Goal: Browse casually: Explore the website without a specific task or goal

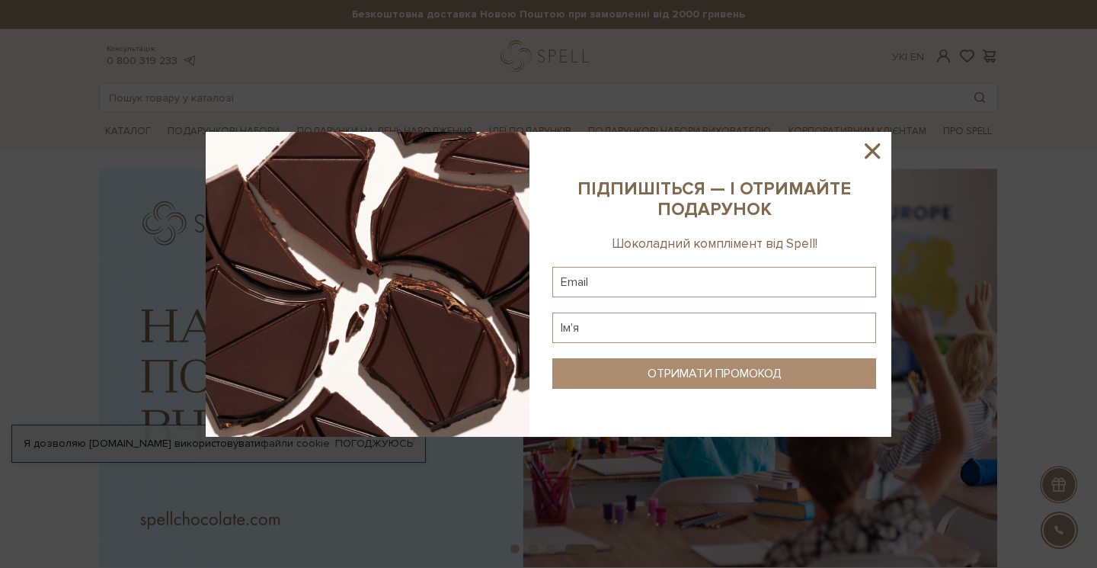
click at [872, 152] on icon at bounding box center [872, 150] width 15 height 15
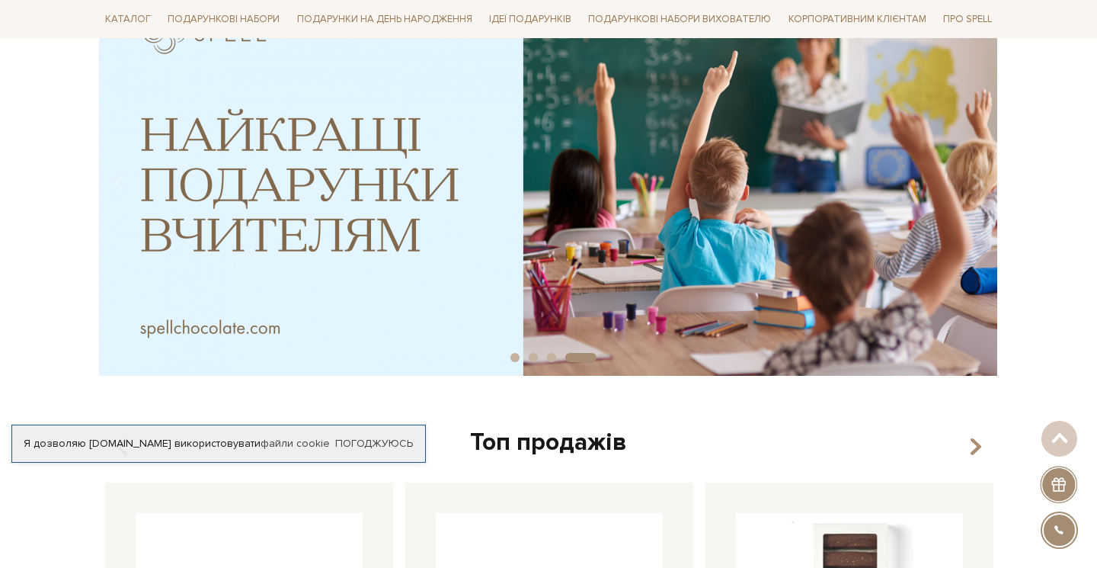
scroll to position [192, 0]
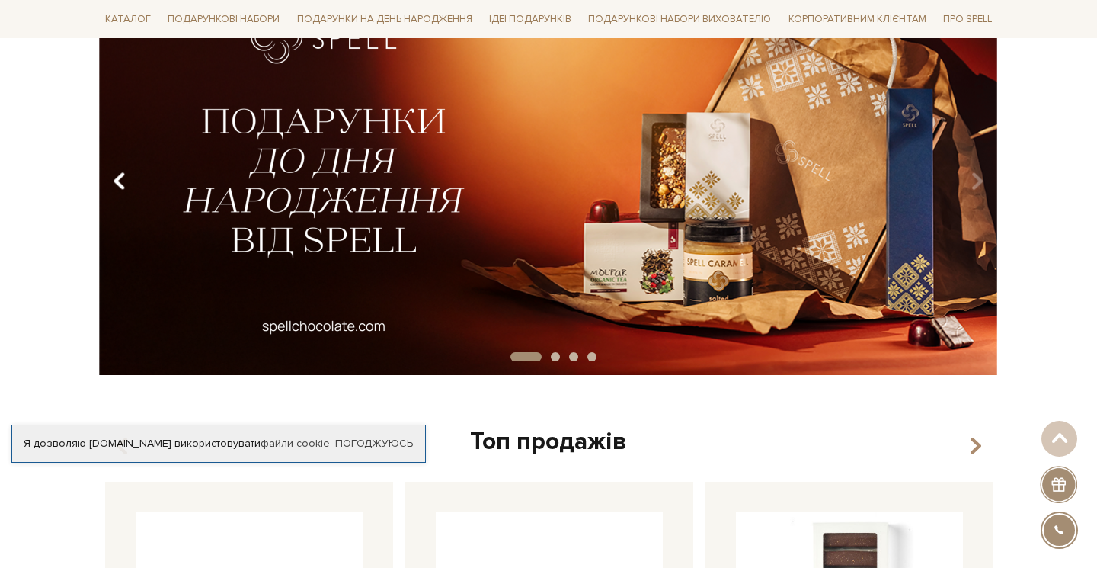
click at [120, 183] on icon "Carousel Navigation" at bounding box center [119, 181] width 13 height 26
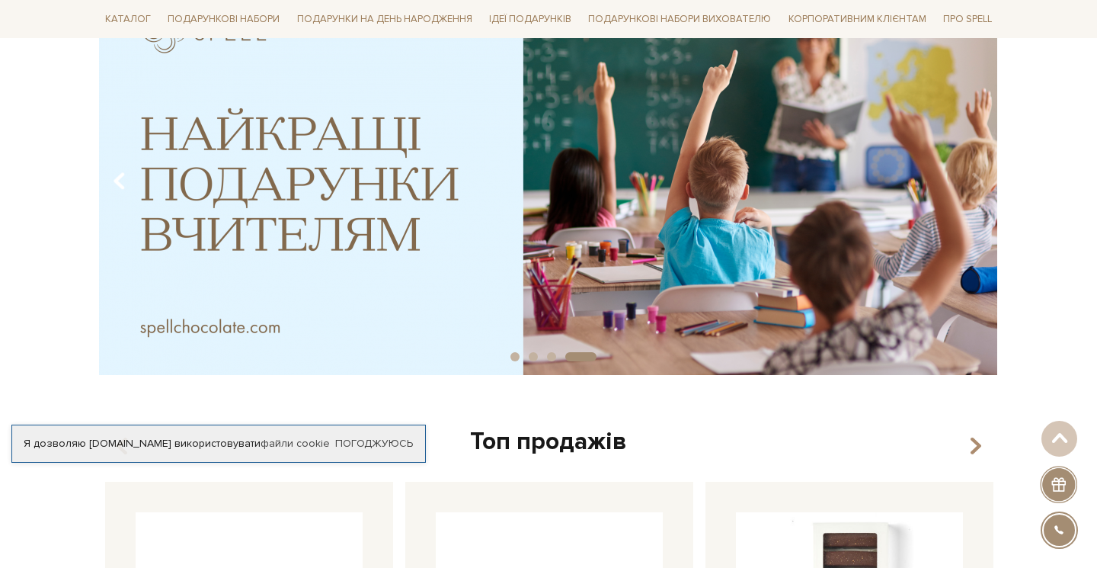
click at [120, 183] on icon "Carousel Navigation" at bounding box center [119, 181] width 13 height 26
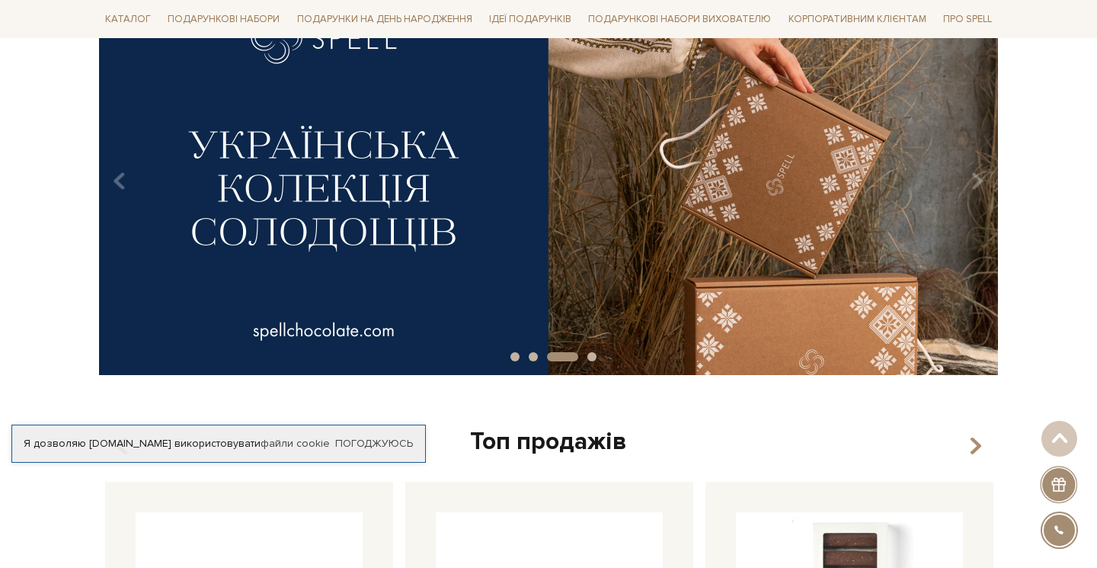
click at [919, 203] on img at bounding box center [548, 175] width 899 height 399
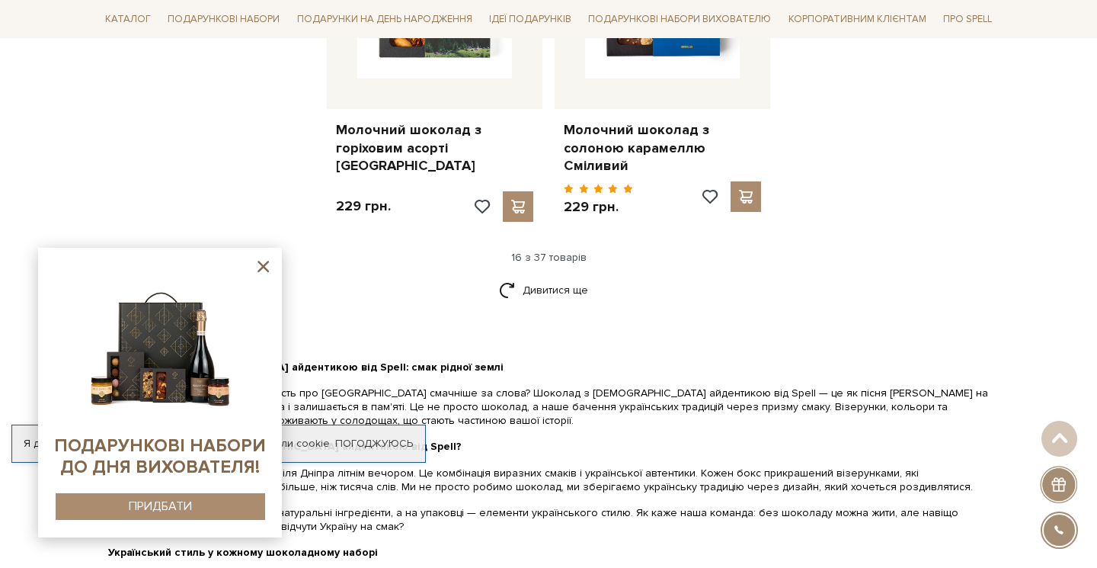
scroll to position [2017, 0]
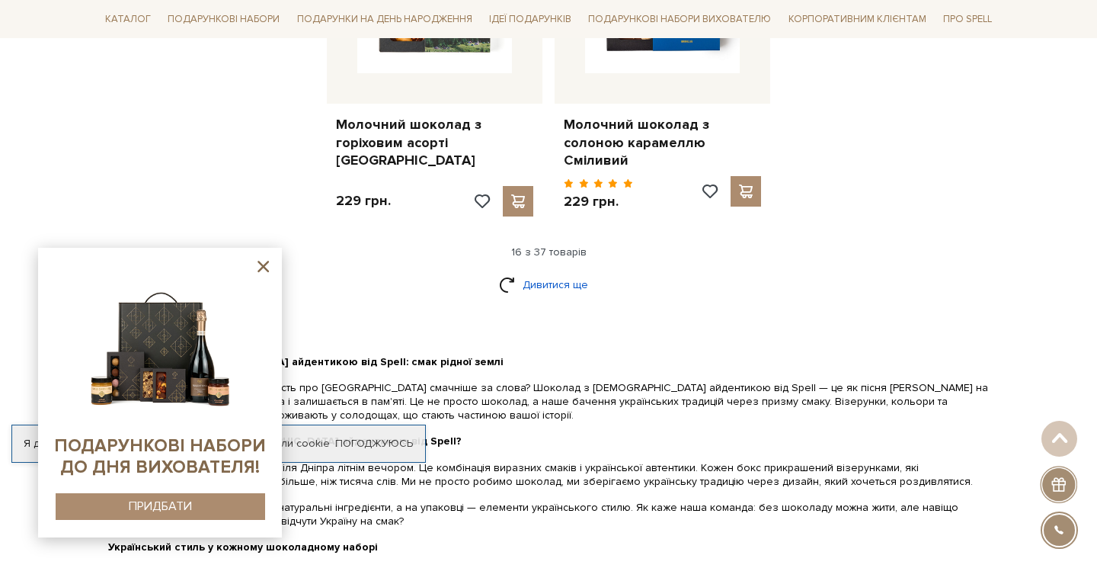
click at [564, 273] on link "Дивитися ще" at bounding box center [548, 284] width 99 height 27
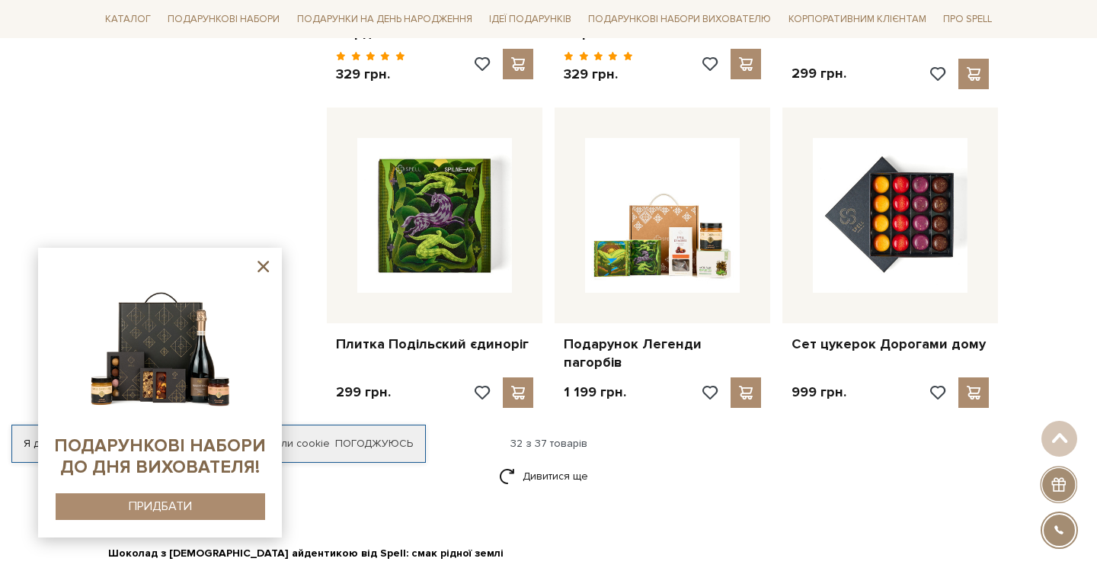
scroll to position [3480, 0]
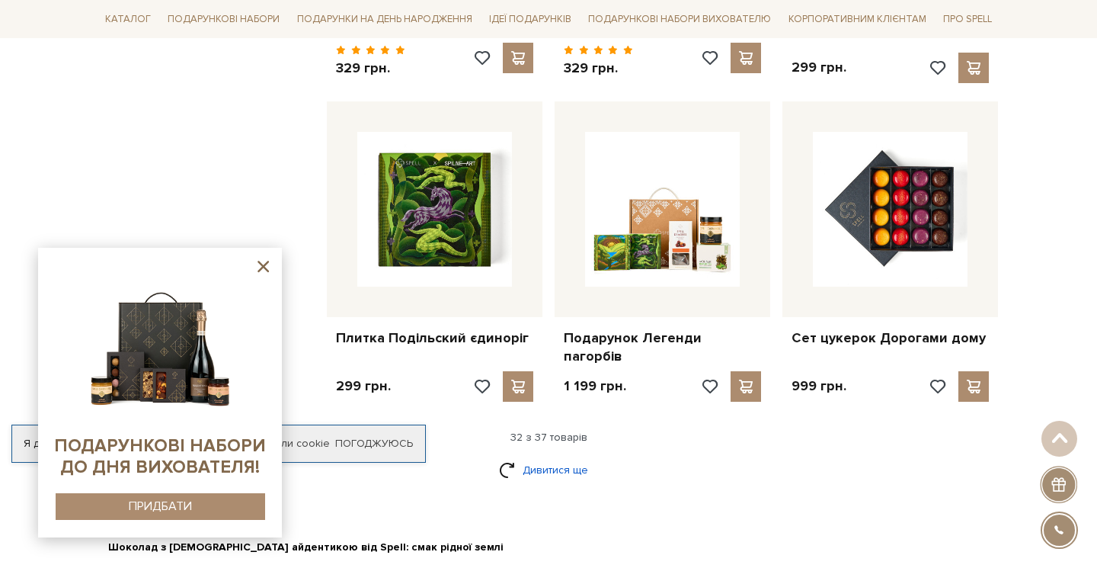
click at [533, 456] on link "Дивитися ще" at bounding box center [548, 469] width 99 height 27
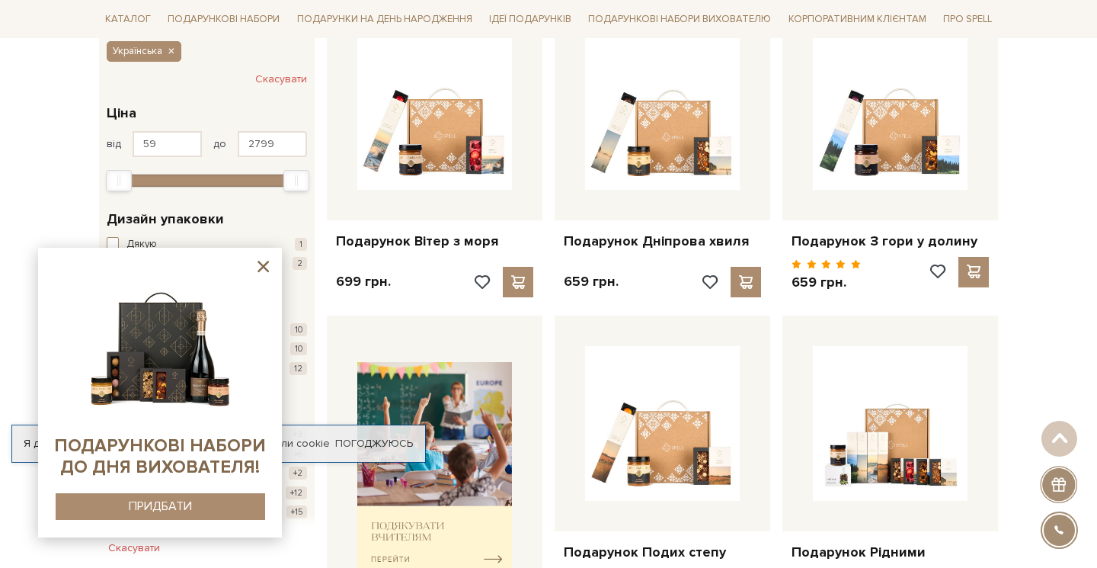
scroll to position [0, 0]
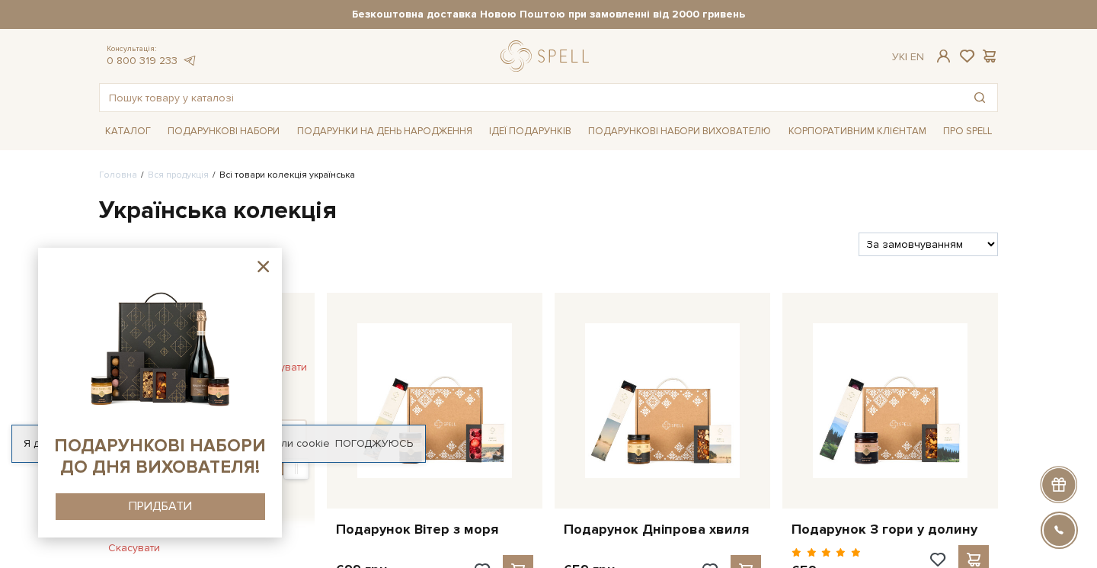
click at [266, 268] on icon at bounding box center [263, 266] width 11 height 11
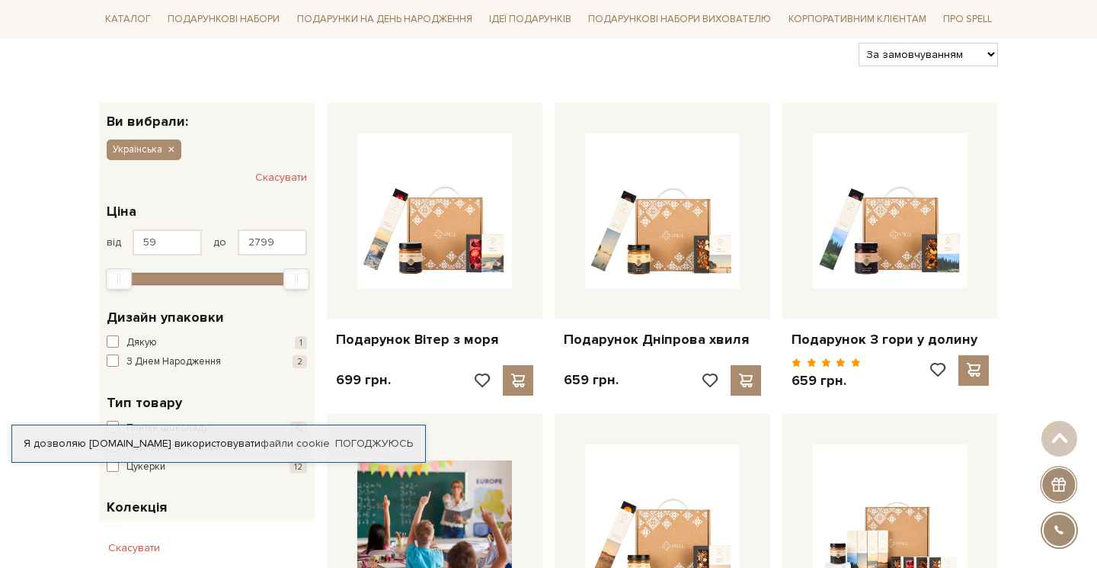
scroll to position [190, 0]
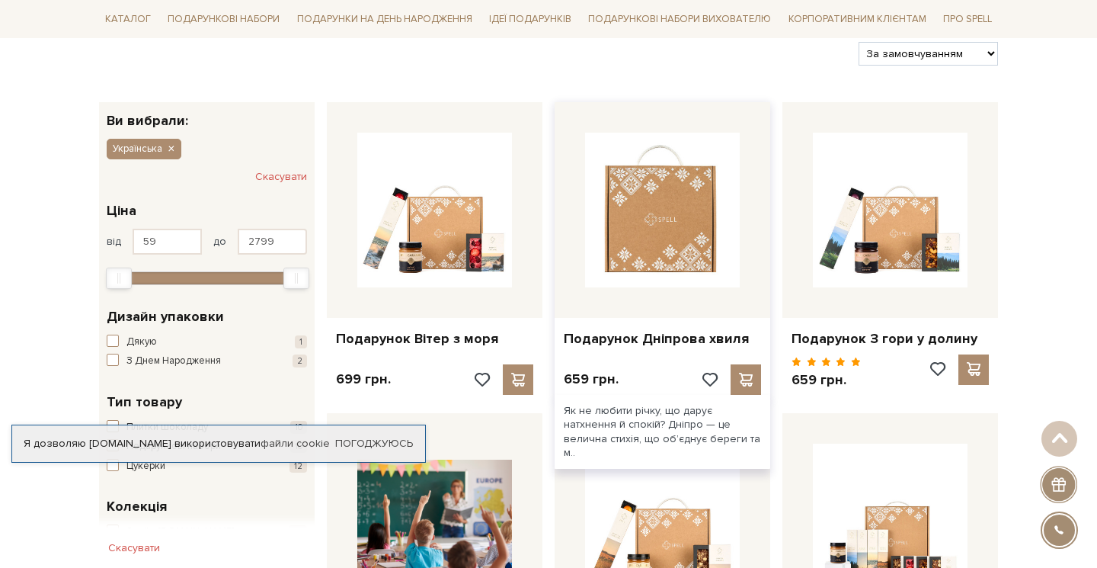
click at [669, 233] on img at bounding box center [662, 210] width 155 height 155
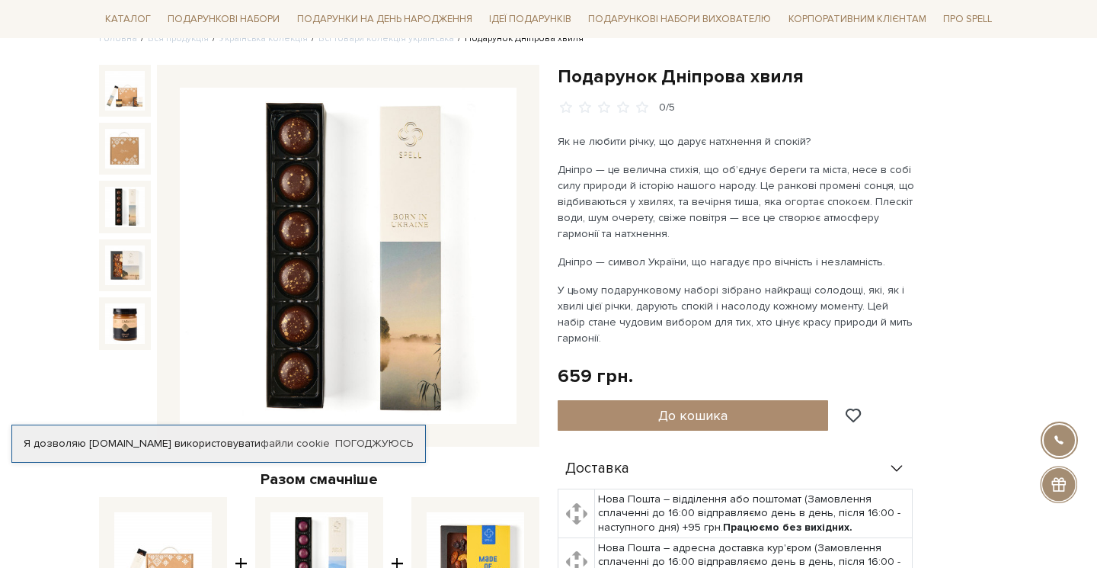
click at [128, 210] on img at bounding box center [125, 207] width 40 height 40
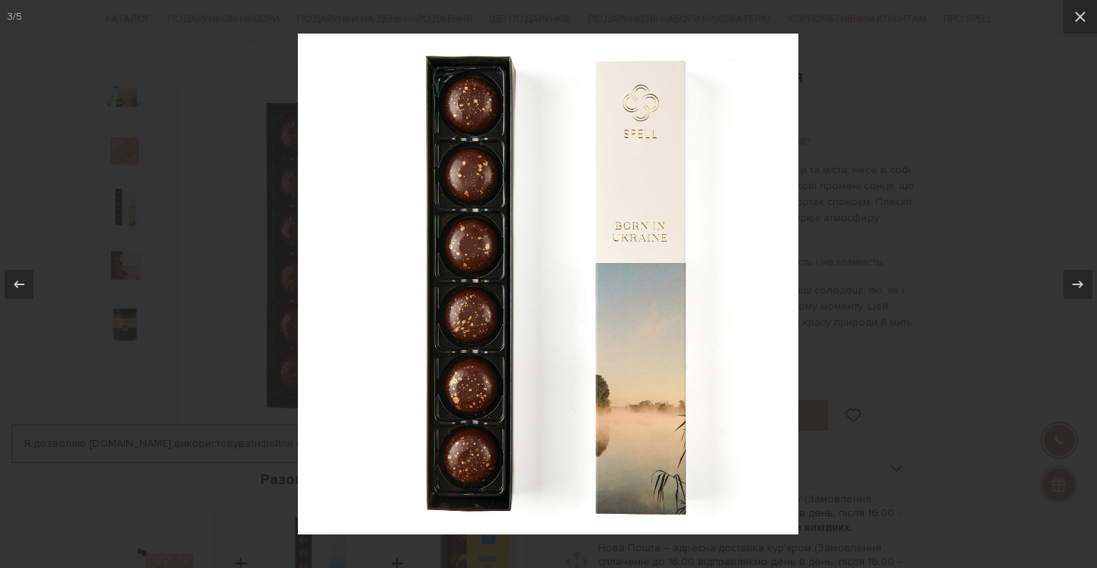
click at [998, 141] on div at bounding box center [548, 284] width 1097 height 568
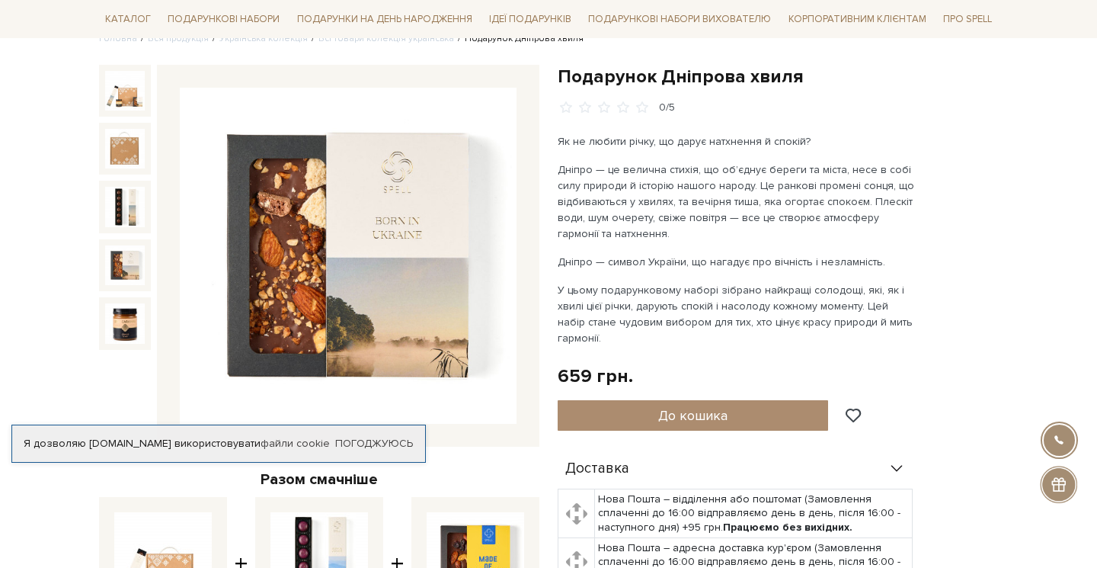
click at [127, 254] on img at bounding box center [125, 265] width 40 height 40
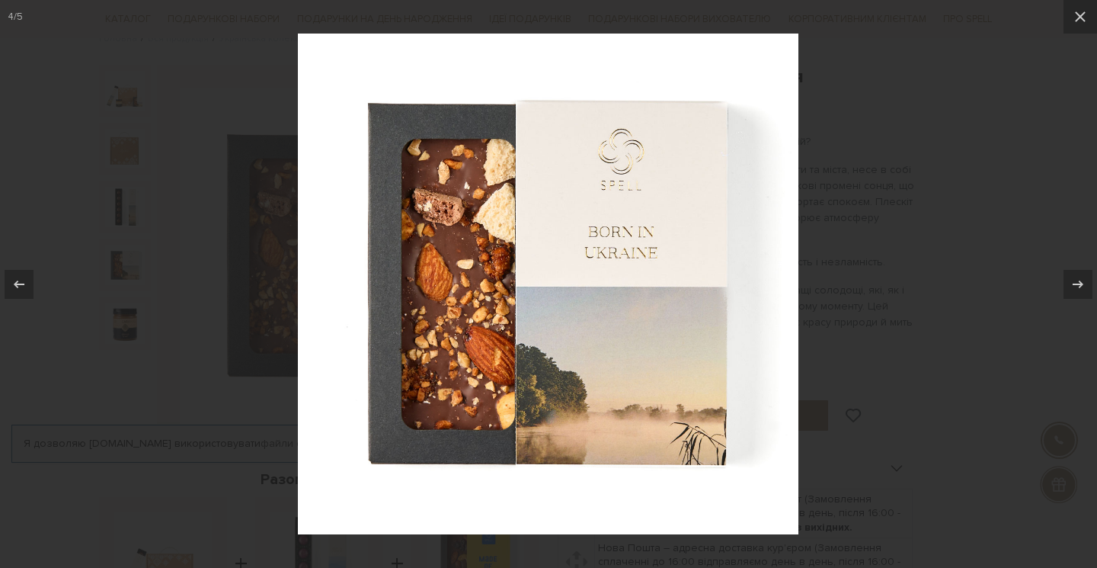
click at [1029, 93] on div at bounding box center [548, 284] width 1097 height 568
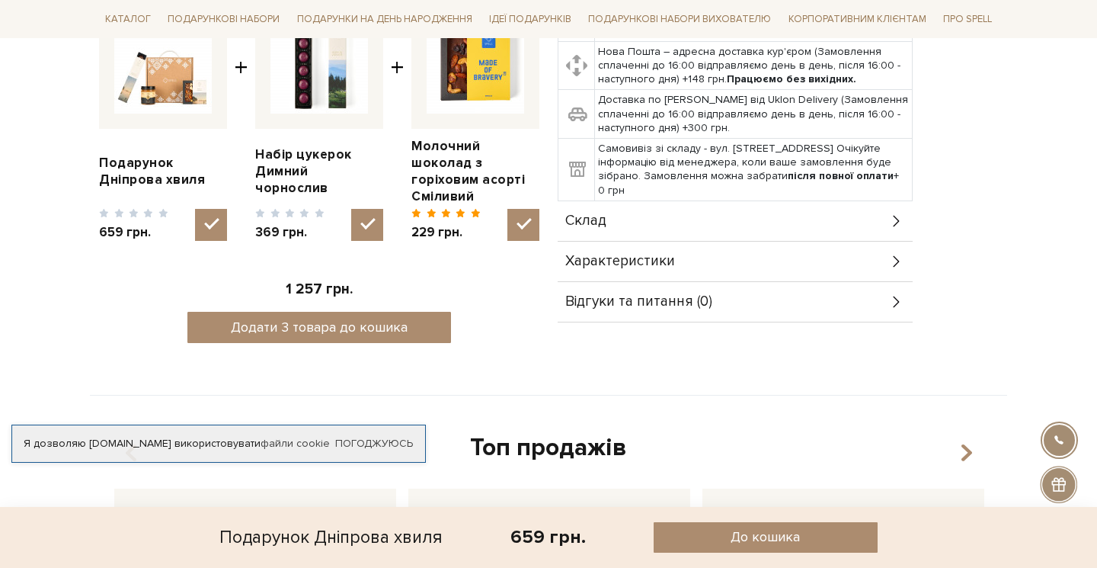
scroll to position [714, 0]
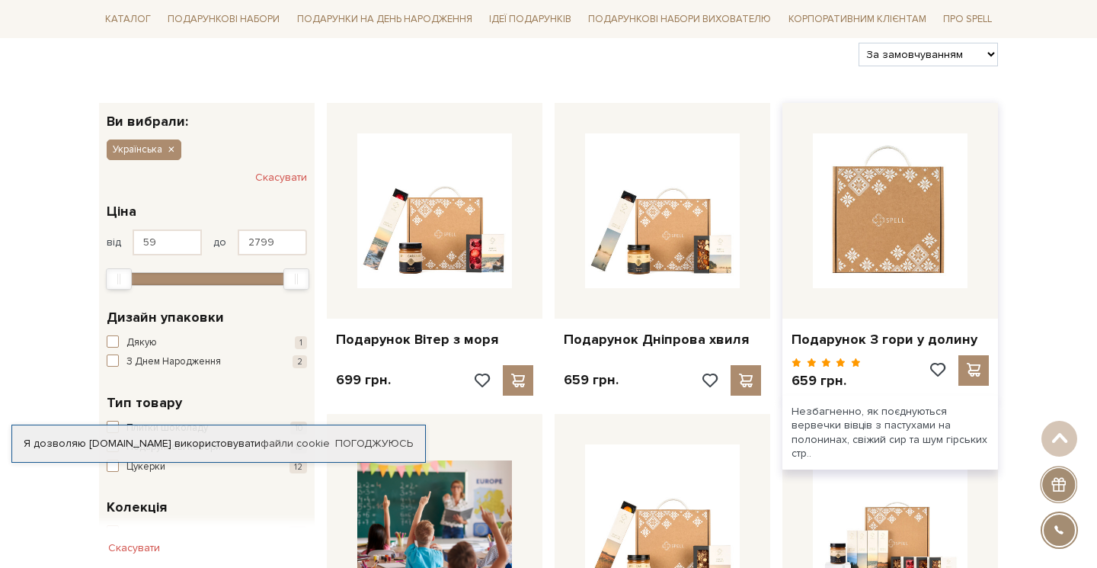
click at [880, 218] on img at bounding box center [890, 210] width 155 height 155
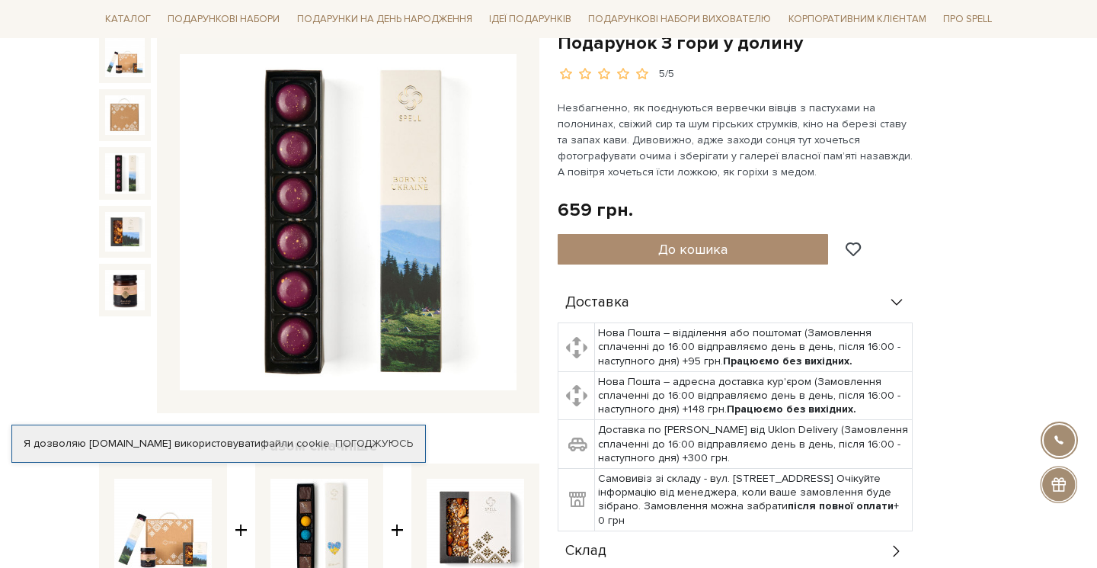
click at [114, 177] on img at bounding box center [125, 173] width 40 height 40
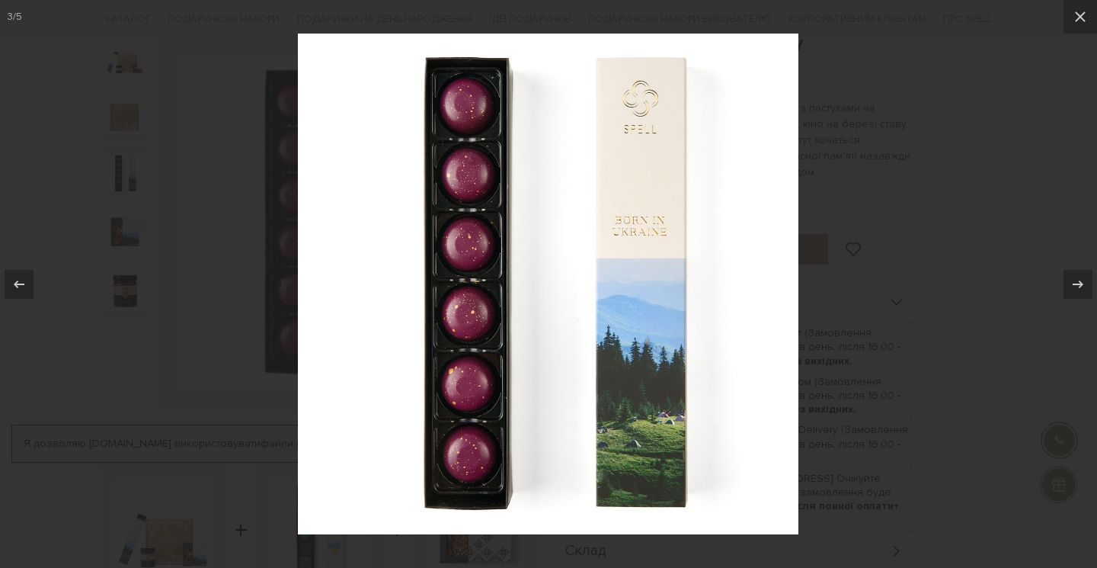
click at [968, 170] on div at bounding box center [548, 284] width 1097 height 568
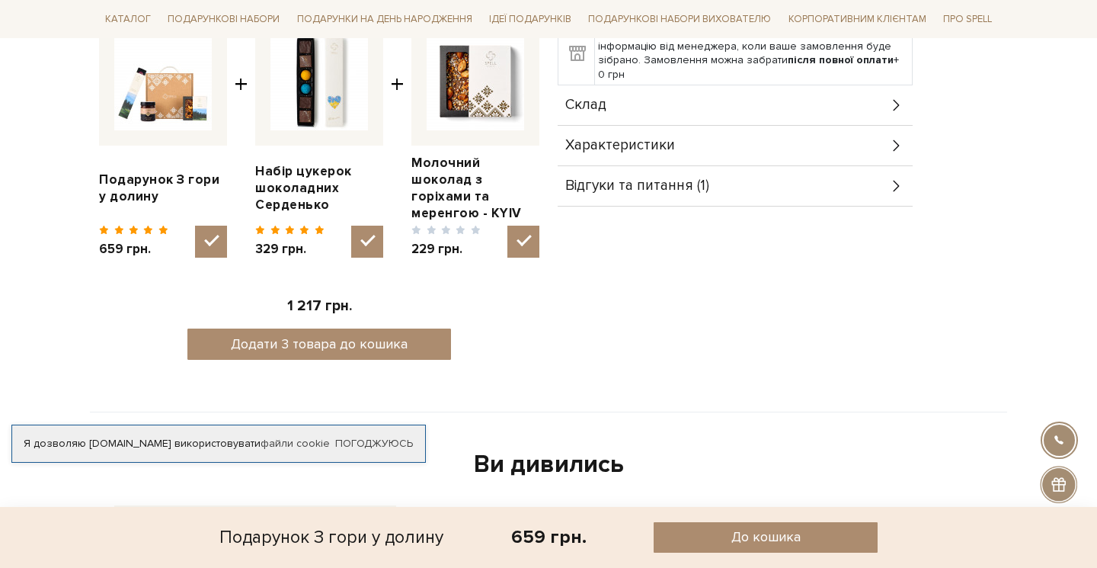
scroll to position [690, 0]
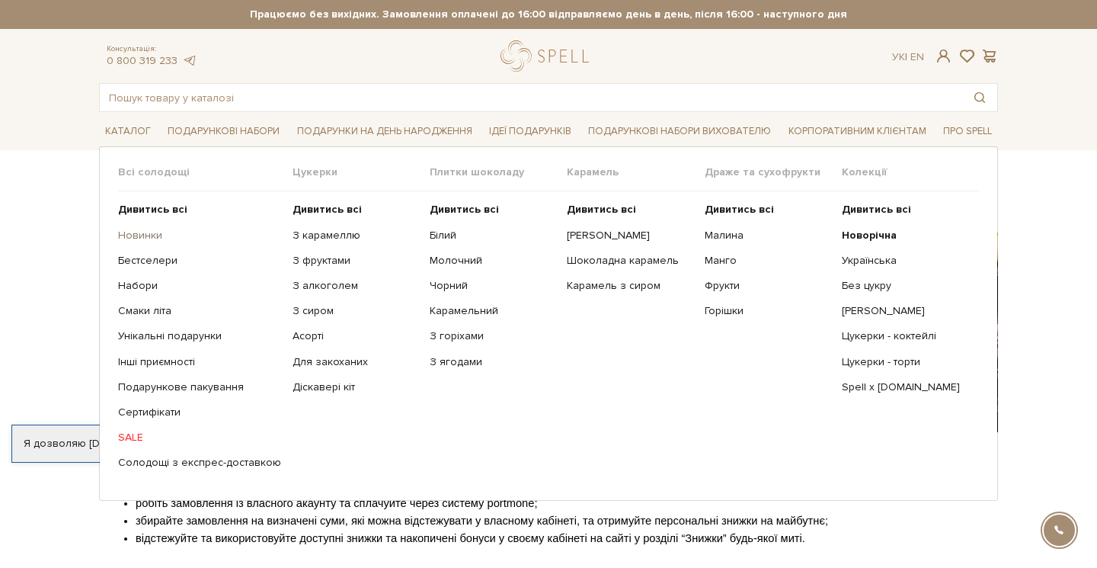
click at [144, 235] on link "Новинки" at bounding box center [199, 236] width 163 height 14
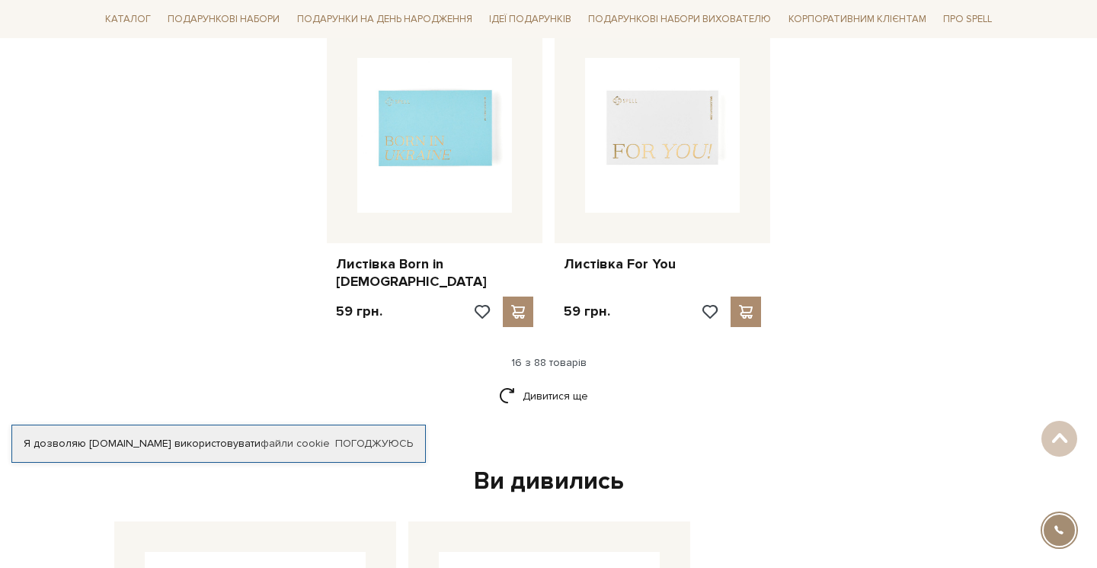
scroll to position [1884, 0]
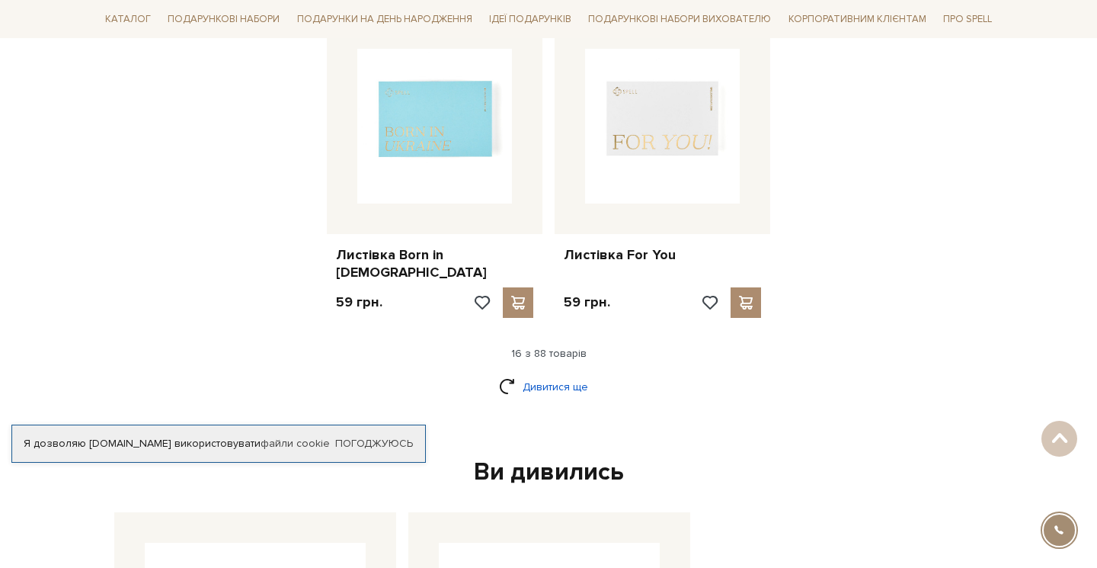
click at [551, 373] on link "Дивитися ще" at bounding box center [548, 386] width 99 height 27
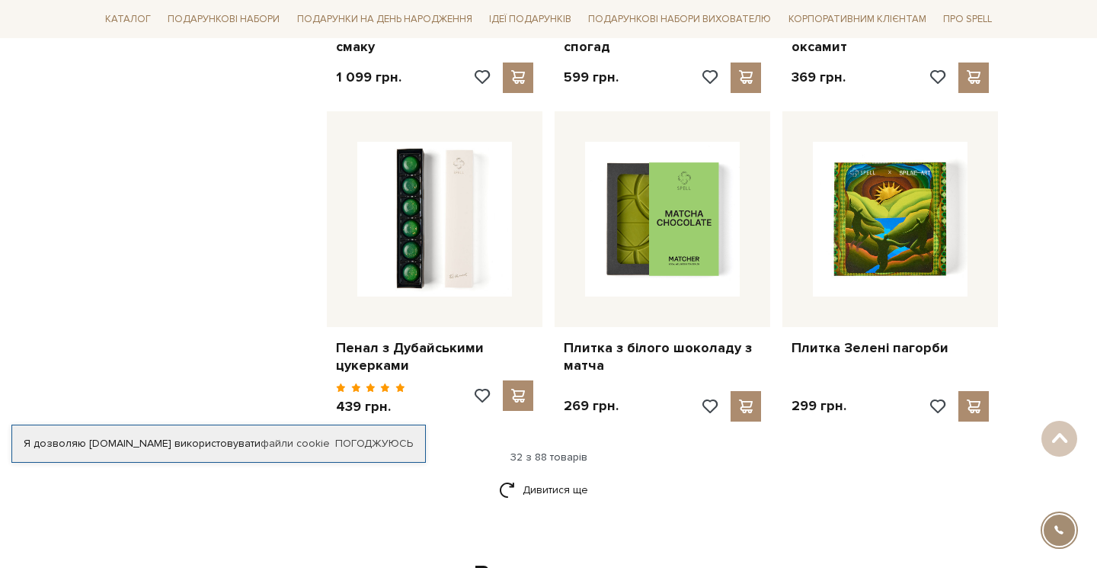
scroll to position [3388, 0]
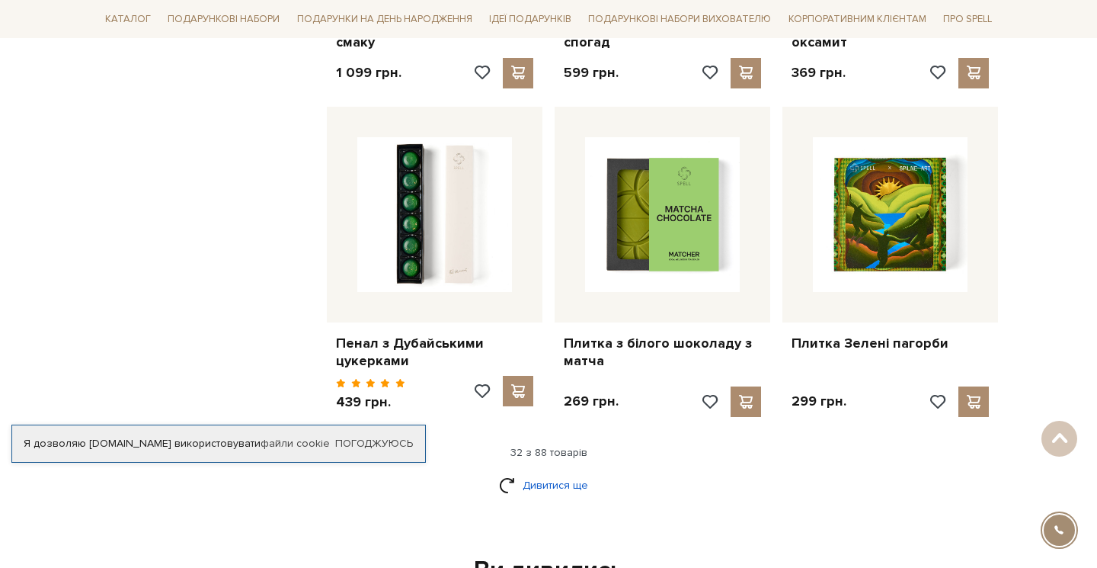
click at [573, 472] on link "Дивитися ще" at bounding box center [548, 485] width 99 height 27
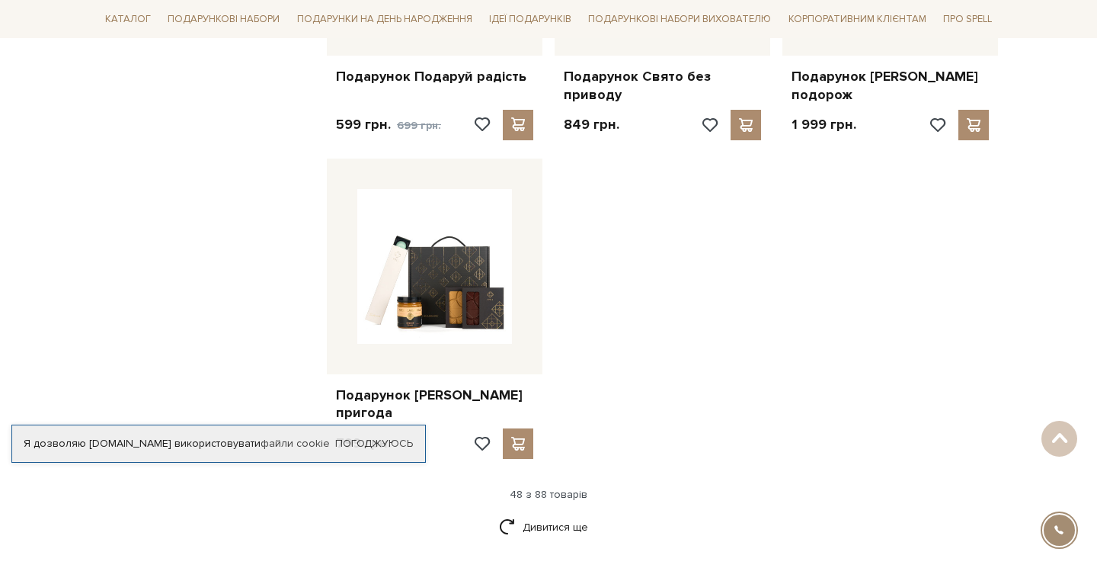
scroll to position [5257, 0]
click at [564, 513] on link "Дивитися ще" at bounding box center [548, 526] width 99 height 27
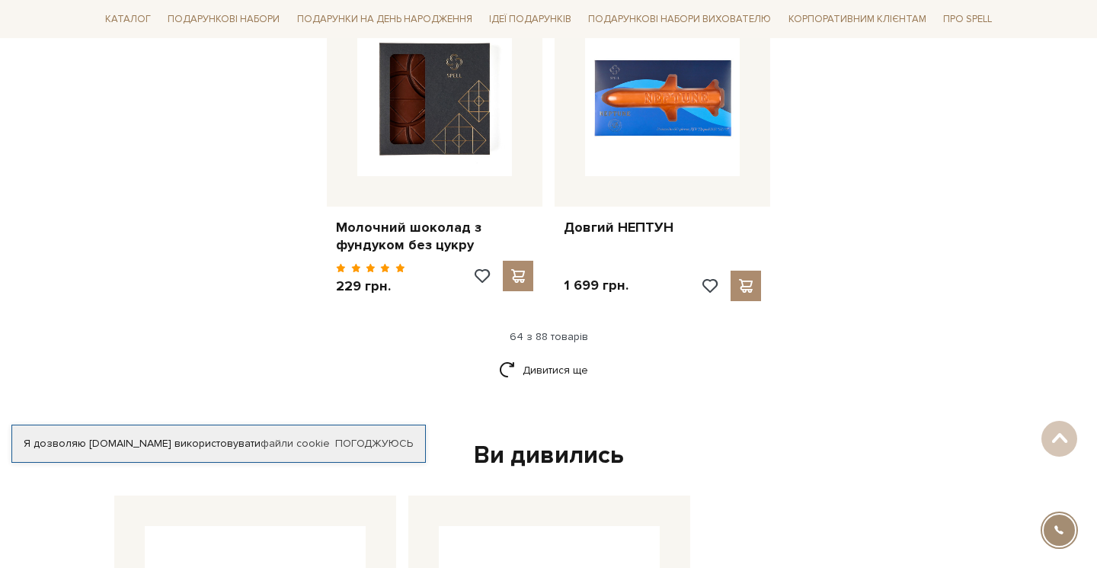
scroll to position [7040, 0]
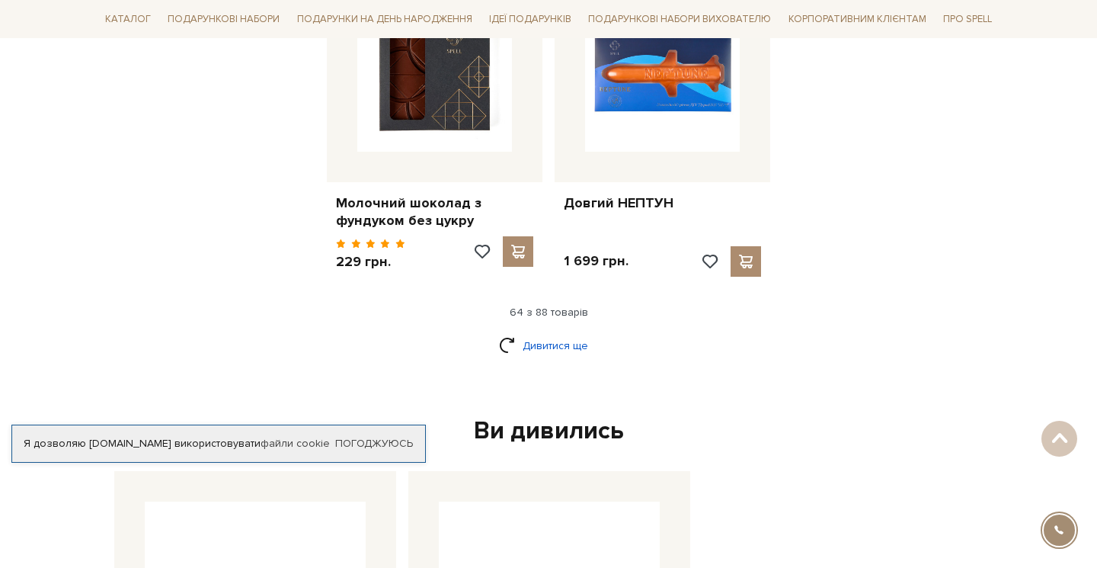
click at [557, 332] on link "Дивитися ще" at bounding box center [548, 345] width 99 height 27
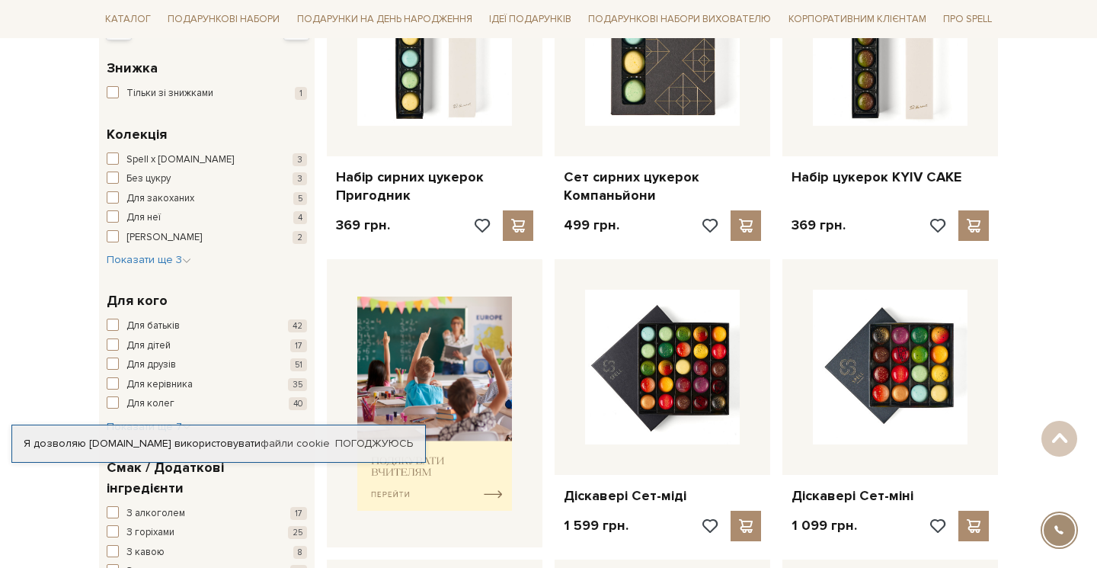
scroll to position [0, 0]
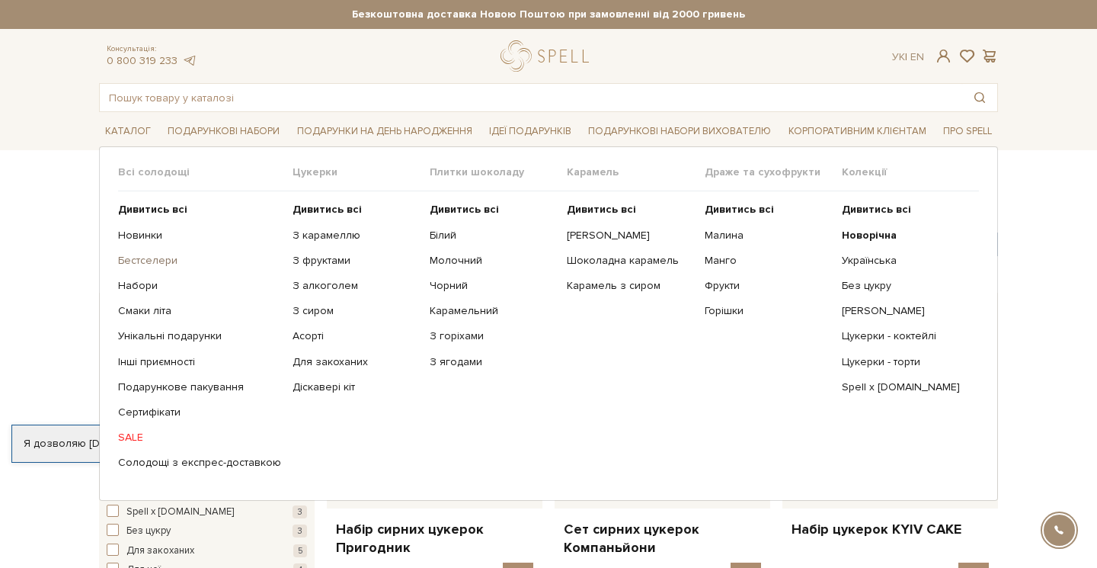
click at [149, 258] on link "Бестселери" at bounding box center [199, 261] width 163 height 14
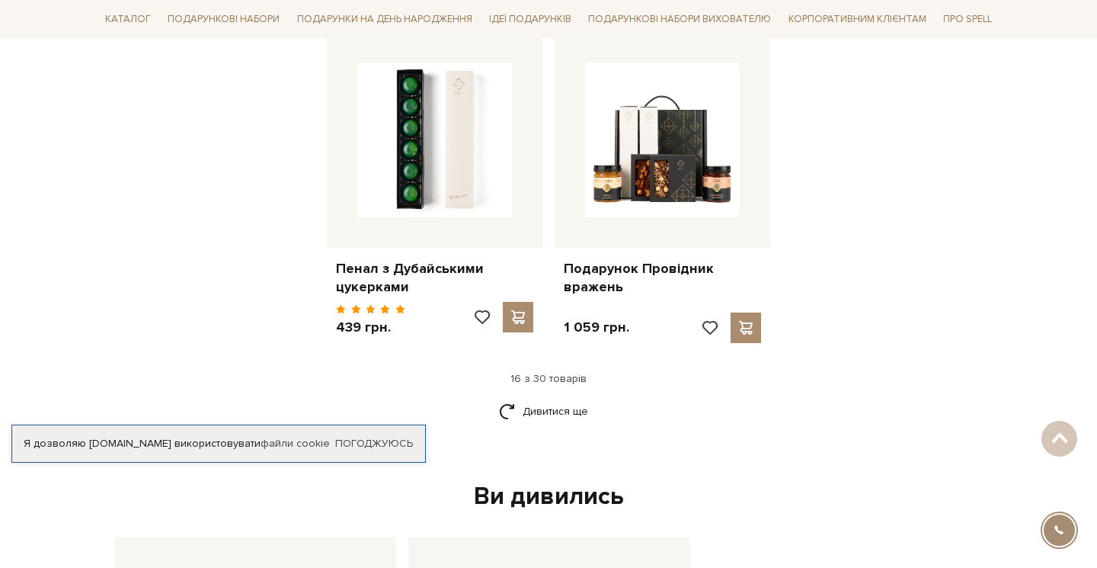
scroll to position [1929, 0]
click at [550, 399] on link "Дивитися ще" at bounding box center [548, 412] width 99 height 27
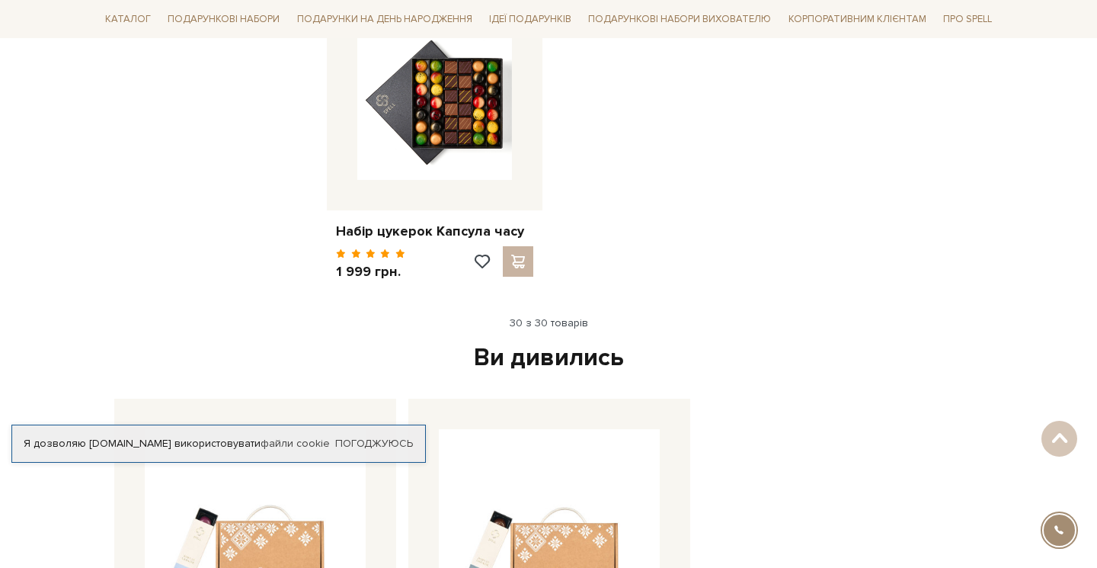
scroll to position [3620, 0]
